Goal: Check status: Check status

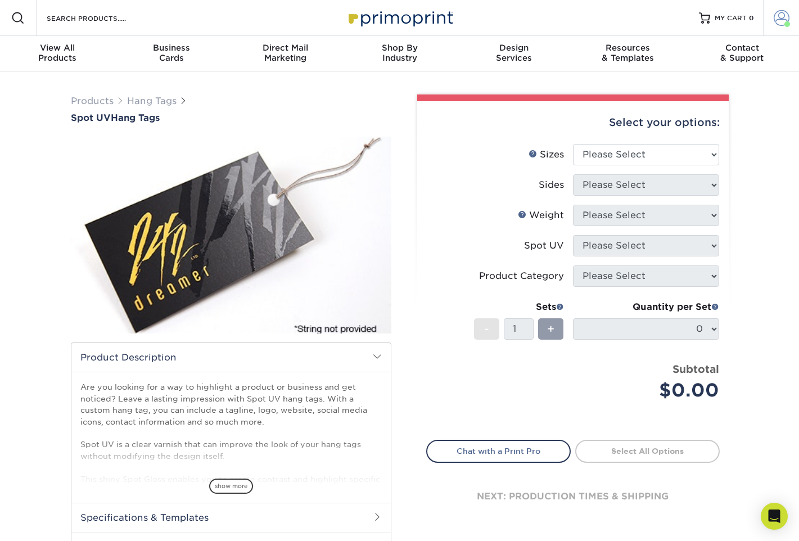
click at [786, 23] on span at bounding box center [787, 24] width 6 height 6
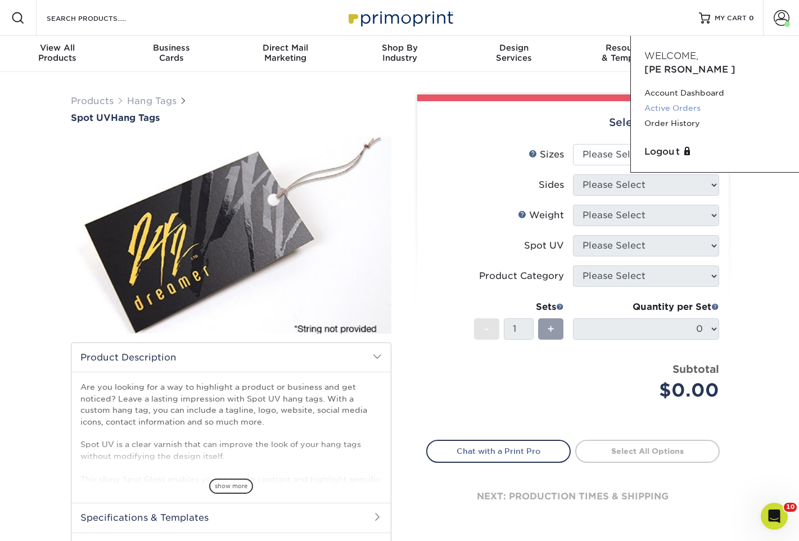
click at [693, 101] on link "Active Orders" at bounding box center [714, 108] width 141 height 15
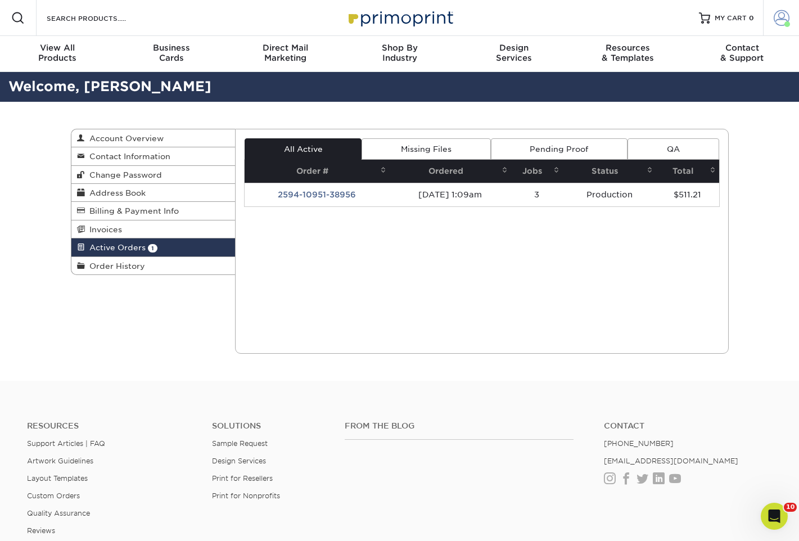
click at [777, 22] on span at bounding box center [781, 18] width 16 height 16
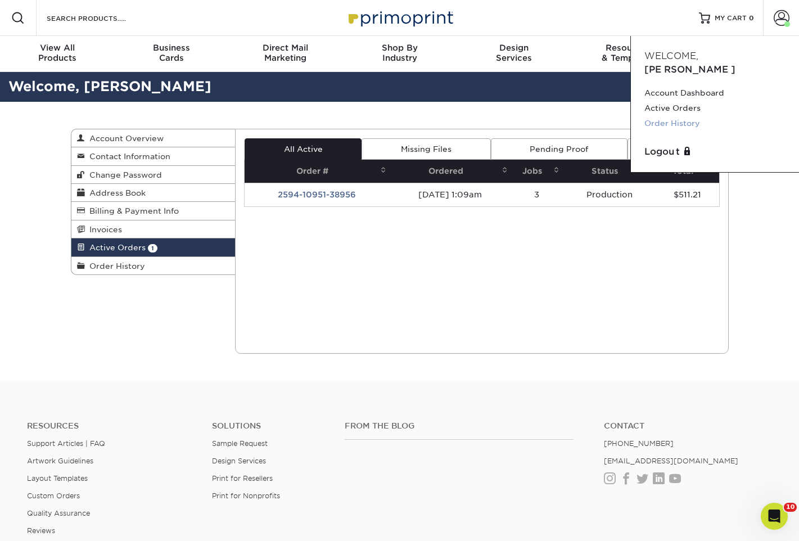
click at [690, 116] on link "Order History" at bounding box center [714, 123] width 141 height 15
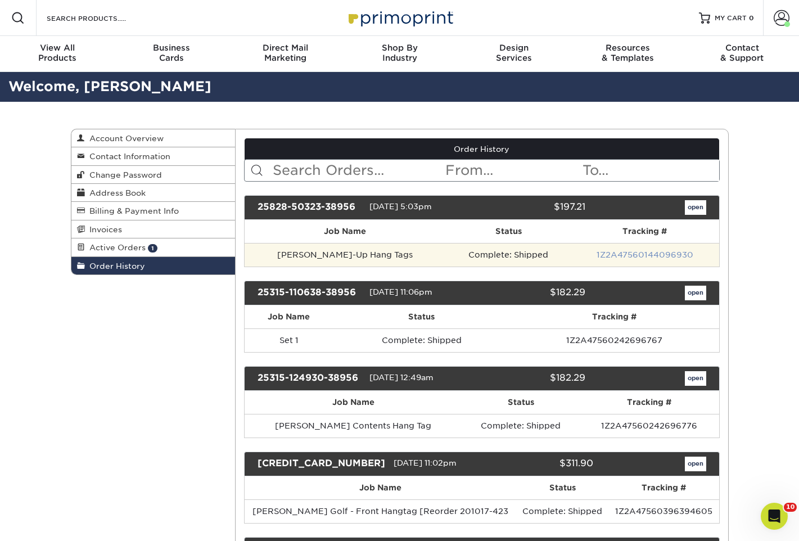
click at [635, 253] on link "1Z2A47560144096930" at bounding box center [644, 254] width 97 height 9
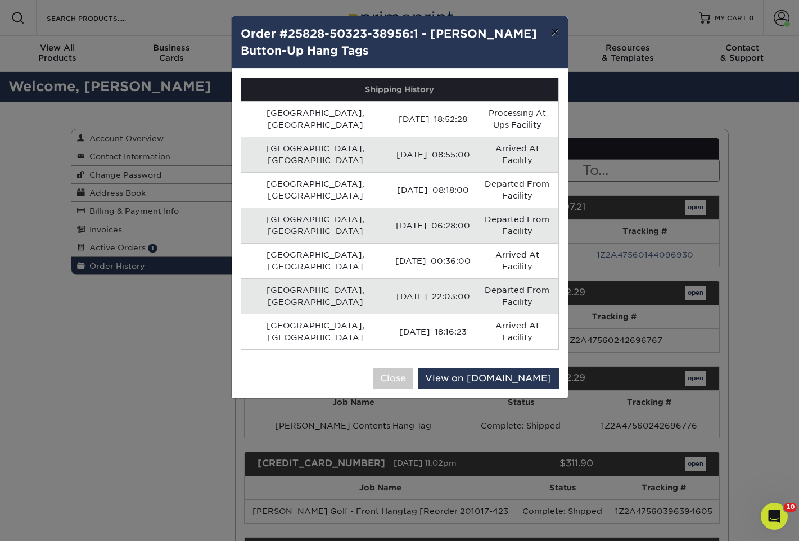
click at [554, 33] on button "×" at bounding box center [554, 31] width 26 height 31
